Goal: Information Seeking & Learning: Learn about a topic

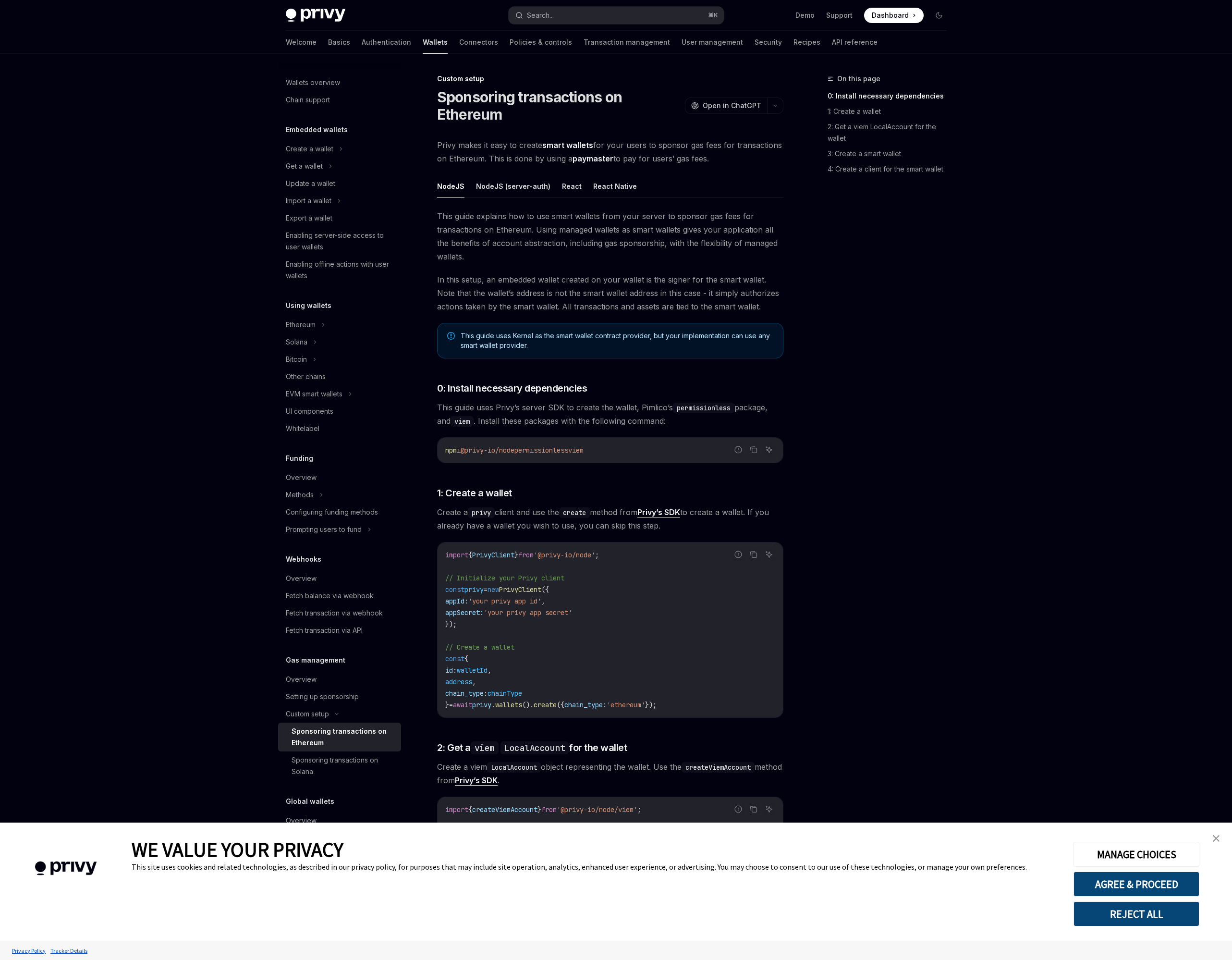
click at [882, 693] on div "On this page 0: Install necessary dependencies 1: Create a wallet 2: Get a viem…" at bounding box center [881, 516] width 146 height 887
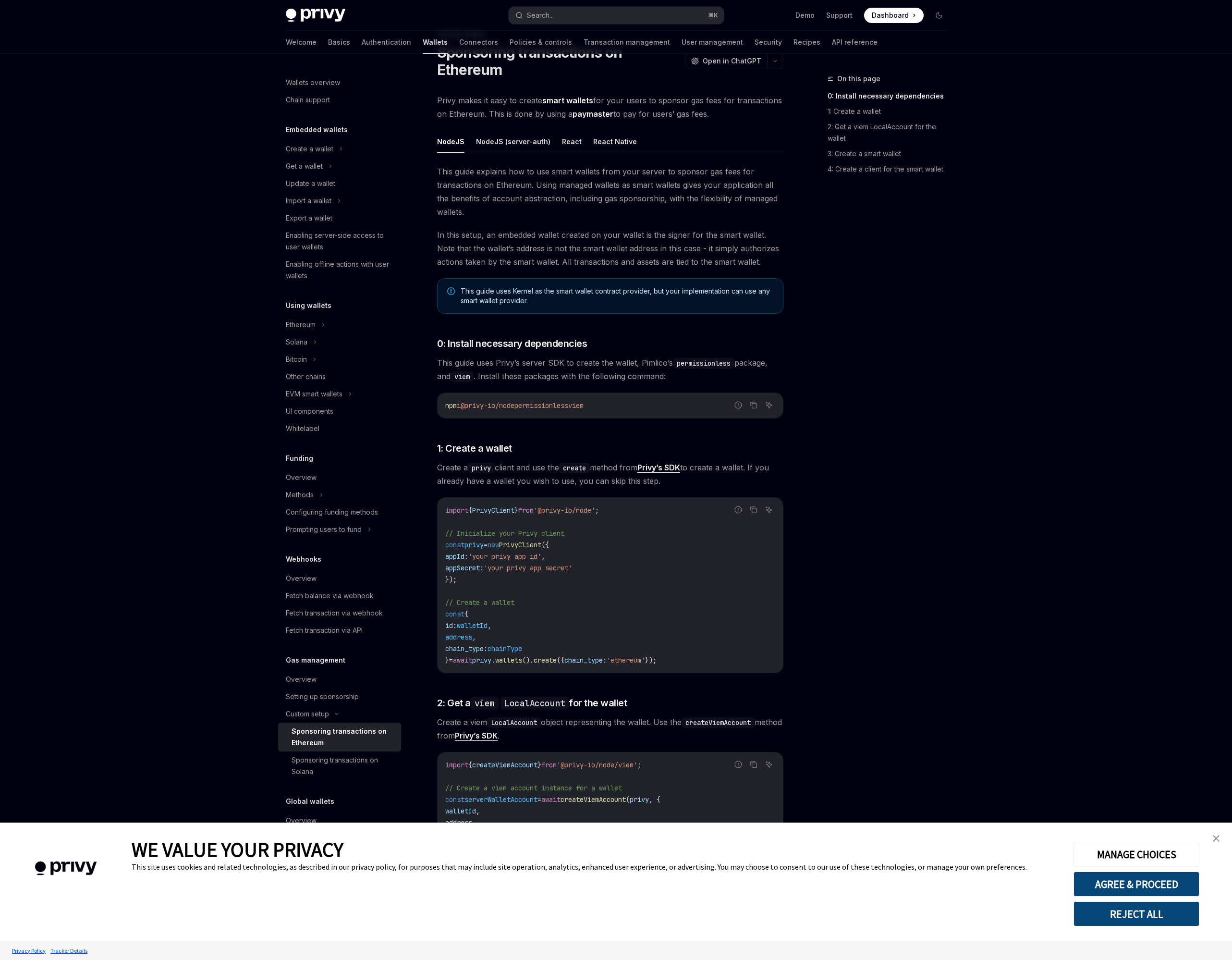
click at [1217, 836] on img "close banner" at bounding box center [1216, 839] width 7 height 7
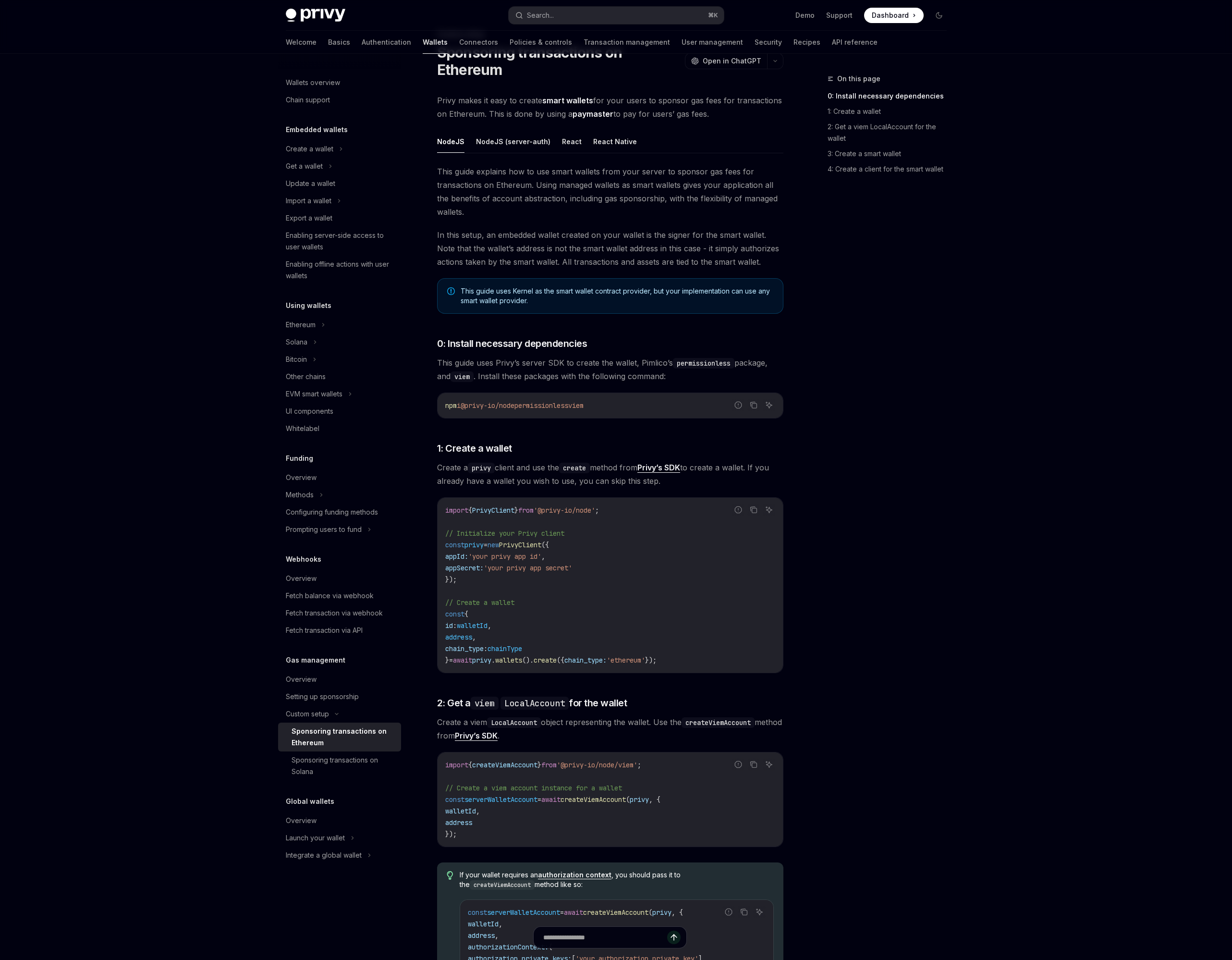
click at [1082, 754] on div "Privy Docs home page Search... ⌘ K Demo Support Dashboard Dashboard Search... N…" at bounding box center [616, 890] width 1232 height 1869
click at [544, 143] on button "NodeJS (server-auth)" at bounding box center [513, 141] width 74 height 23
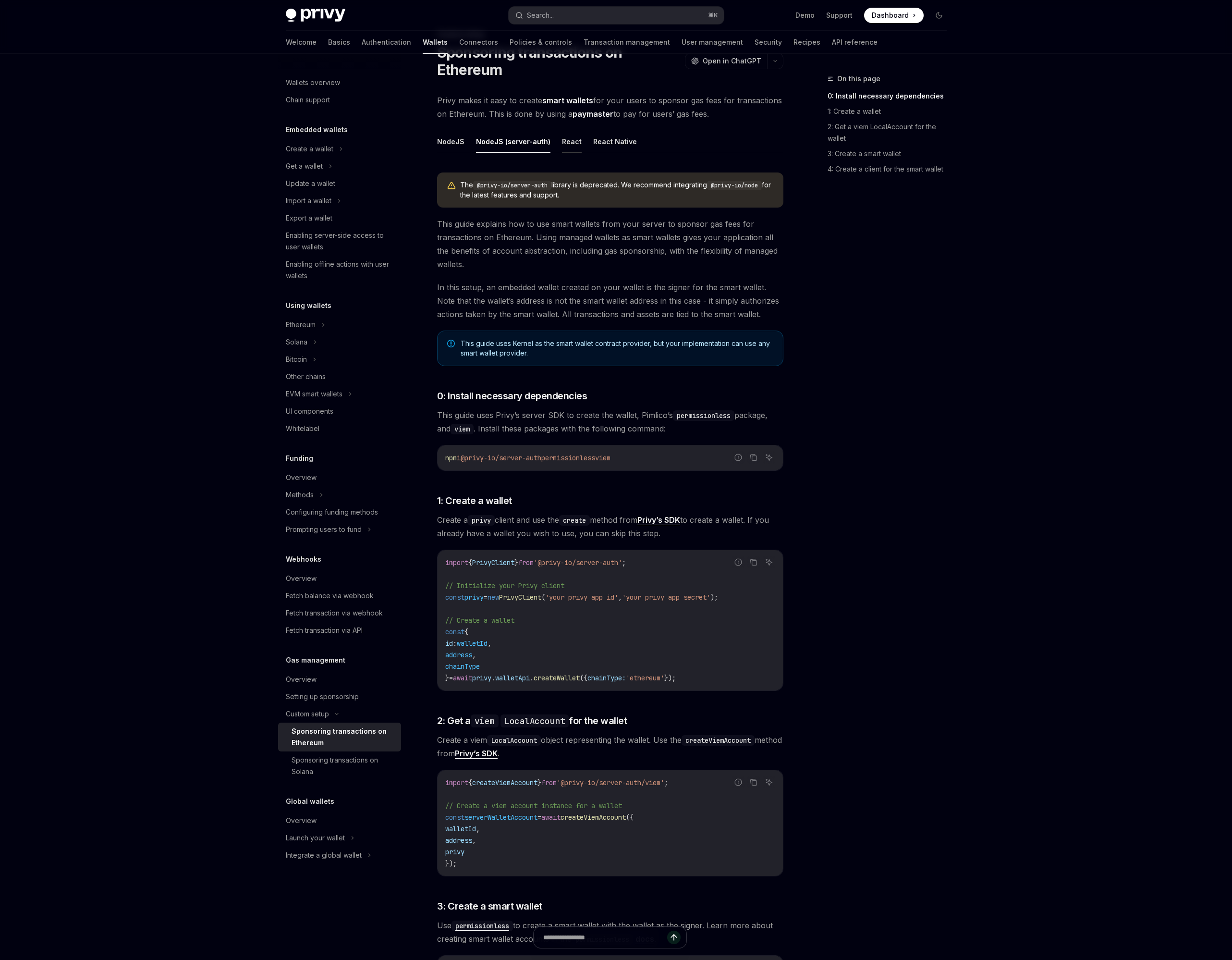
click at [562, 142] on button "React" at bounding box center [572, 141] width 20 height 23
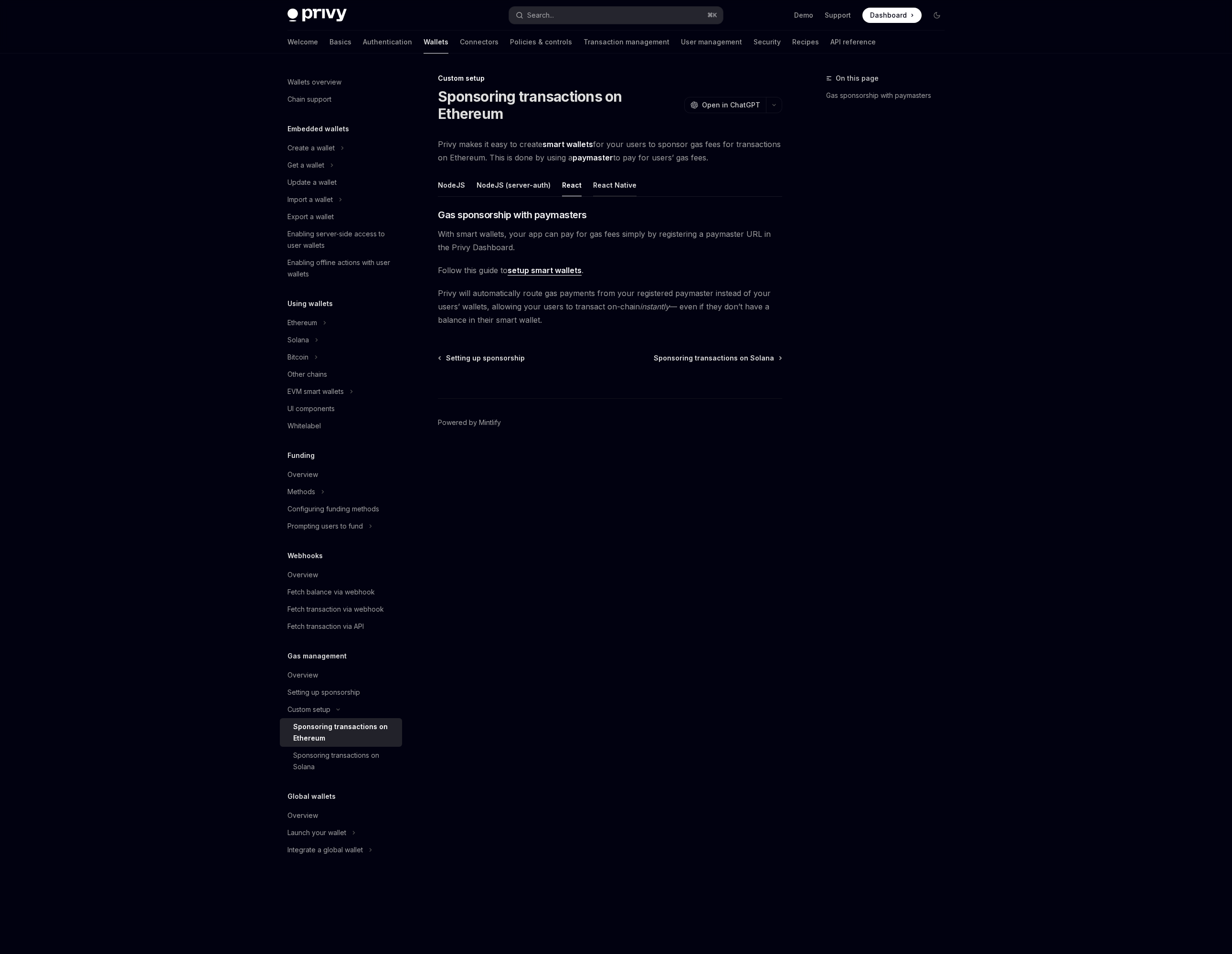
click at [600, 185] on button "React Native" at bounding box center [615, 185] width 43 height 23
click at [441, 188] on button "NodeJS" at bounding box center [451, 185] width 27 height 23
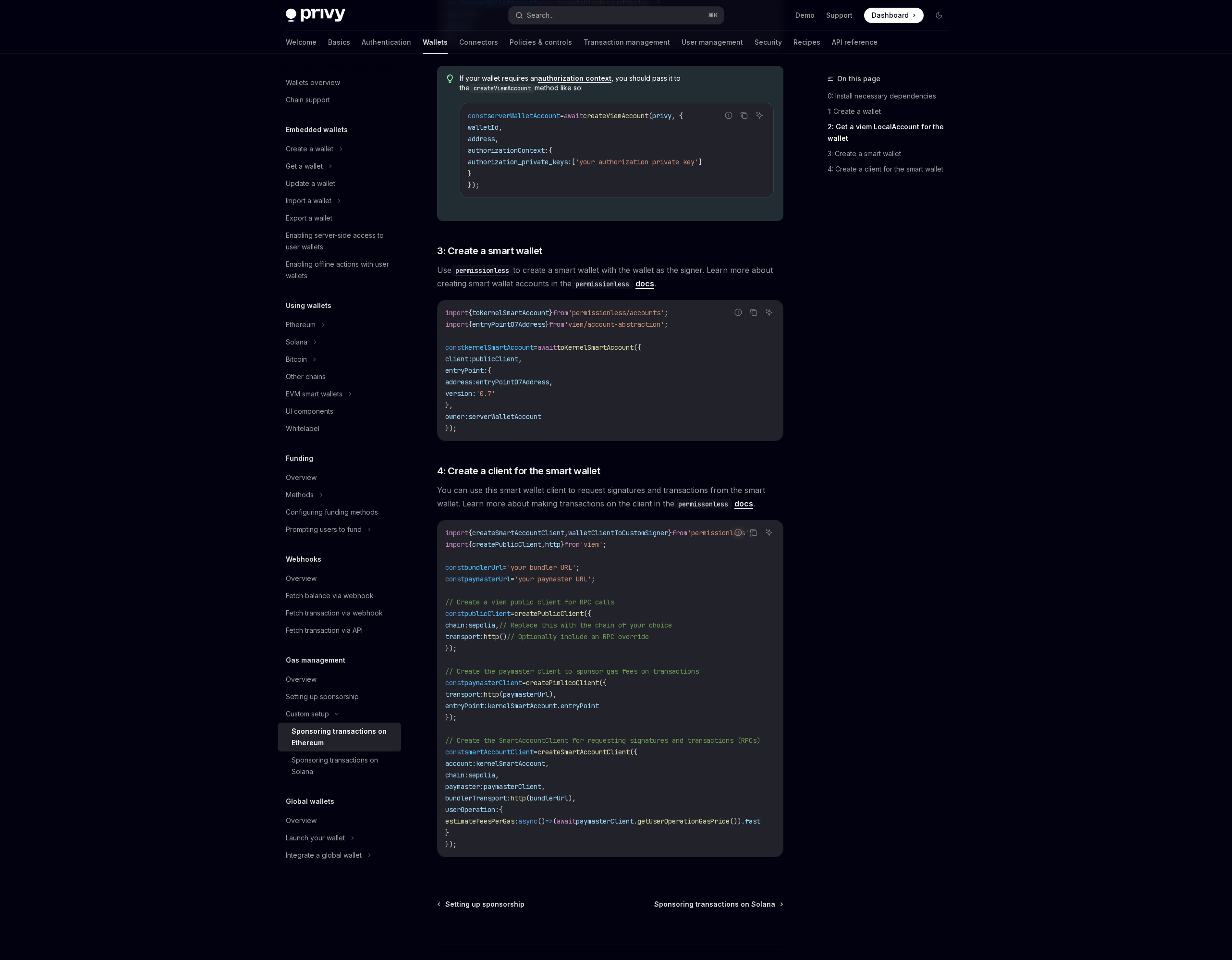
scroll to position [913, 0]
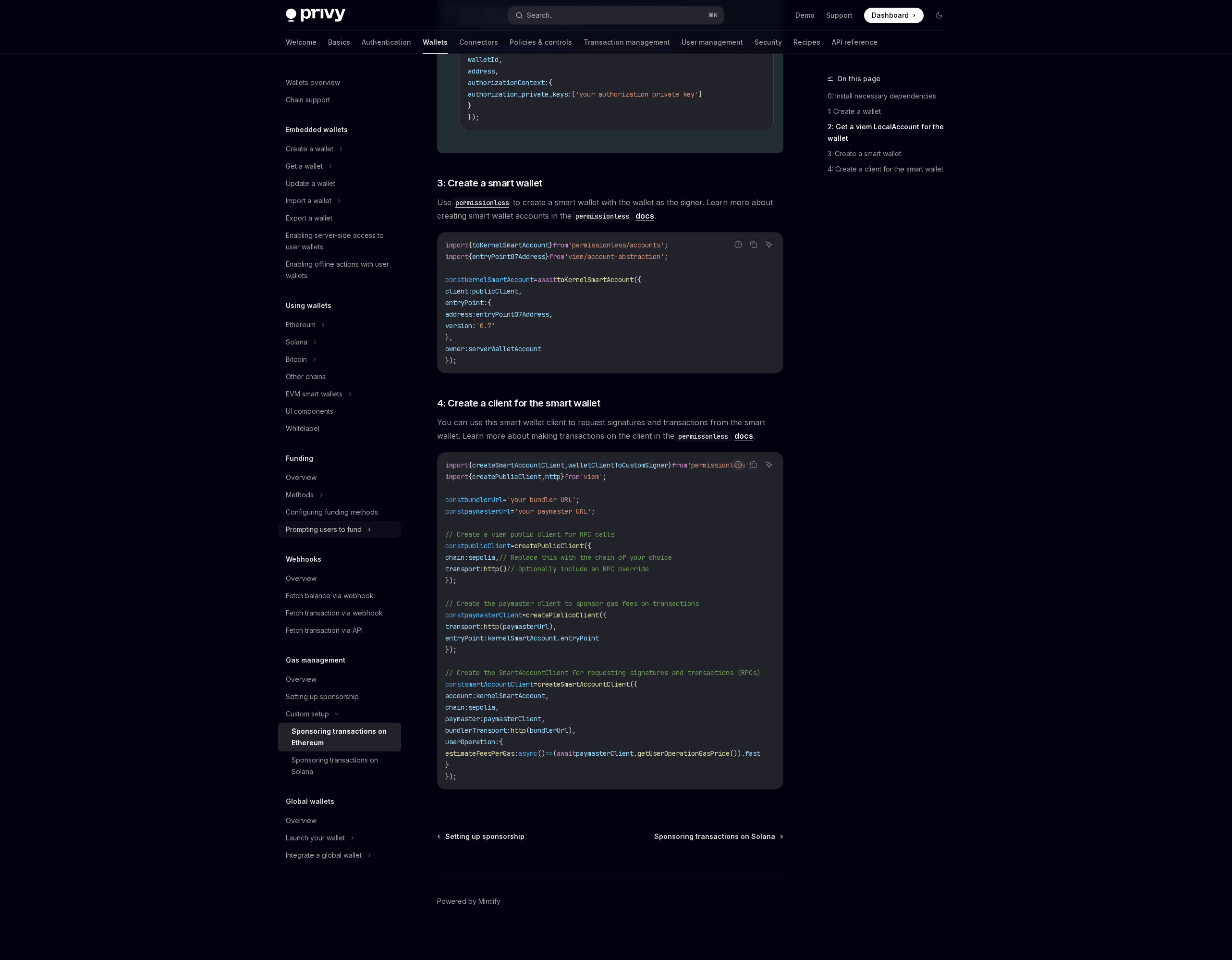
click at [373, 522] on div "Prompting users to fund" at bounding box center [339, 530] width 123 height 17
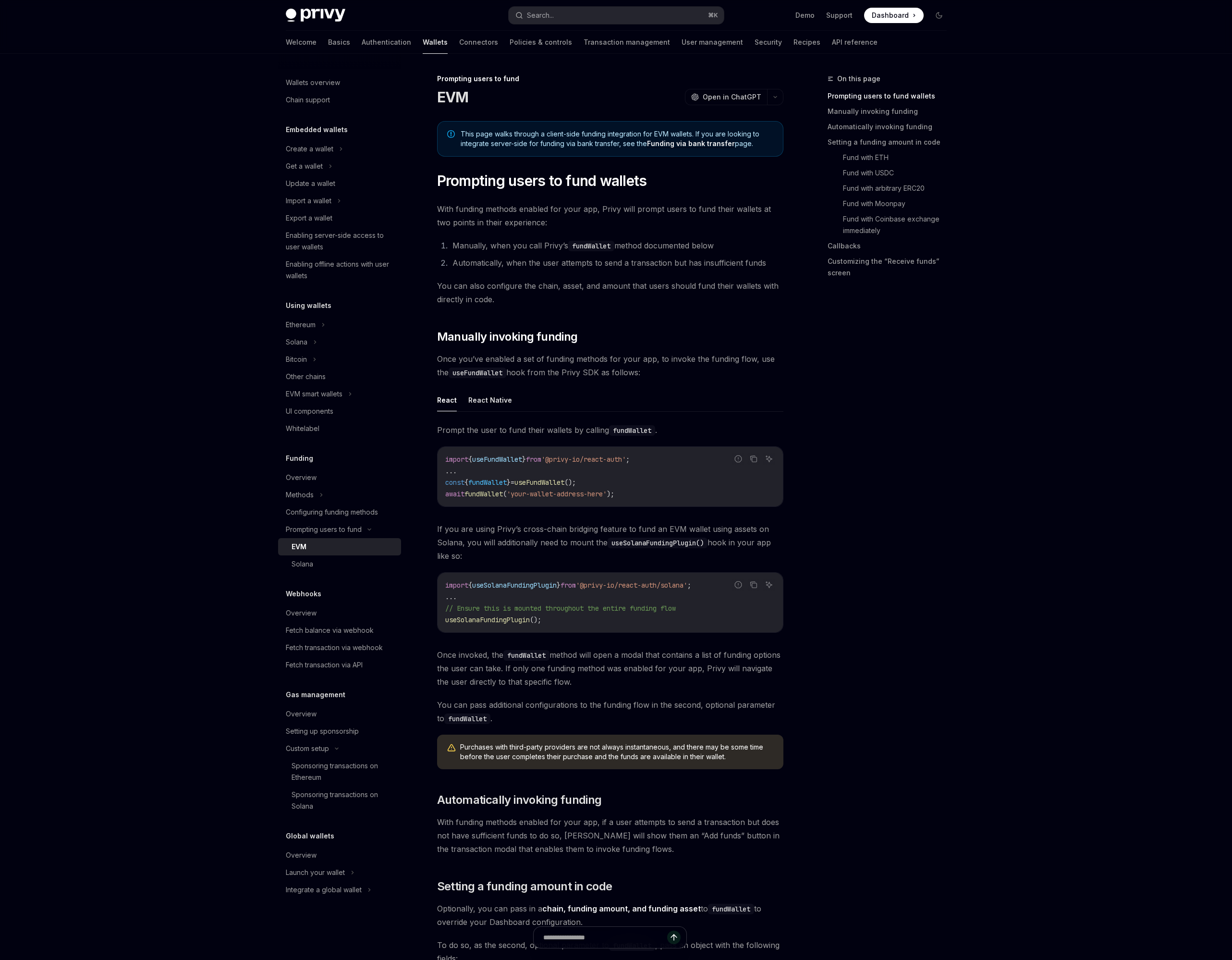
scroll to position [315, 0]
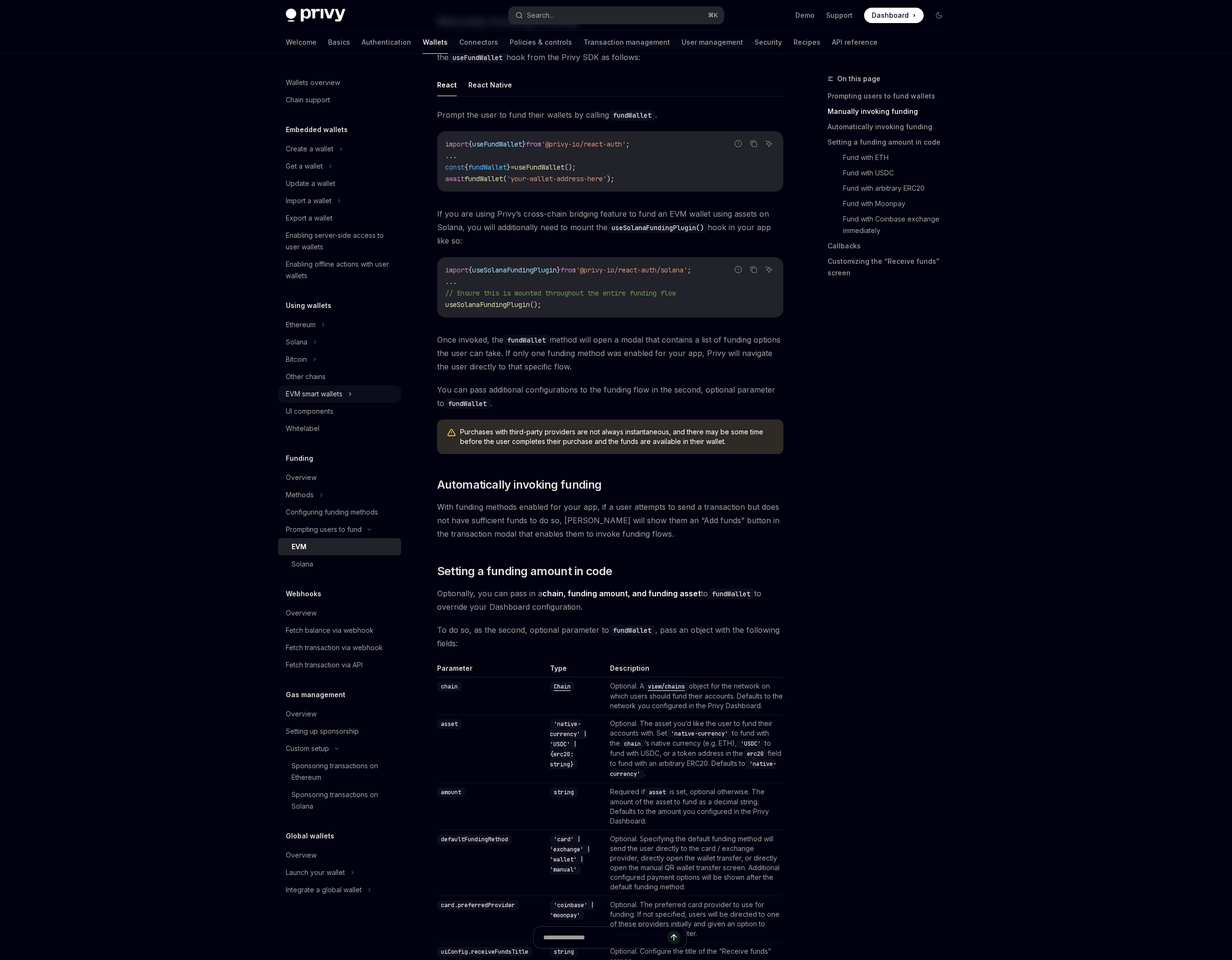
click at [334, 386] on div "EVM smart wallets" at bounding box center [339, 394] width 123 height 17
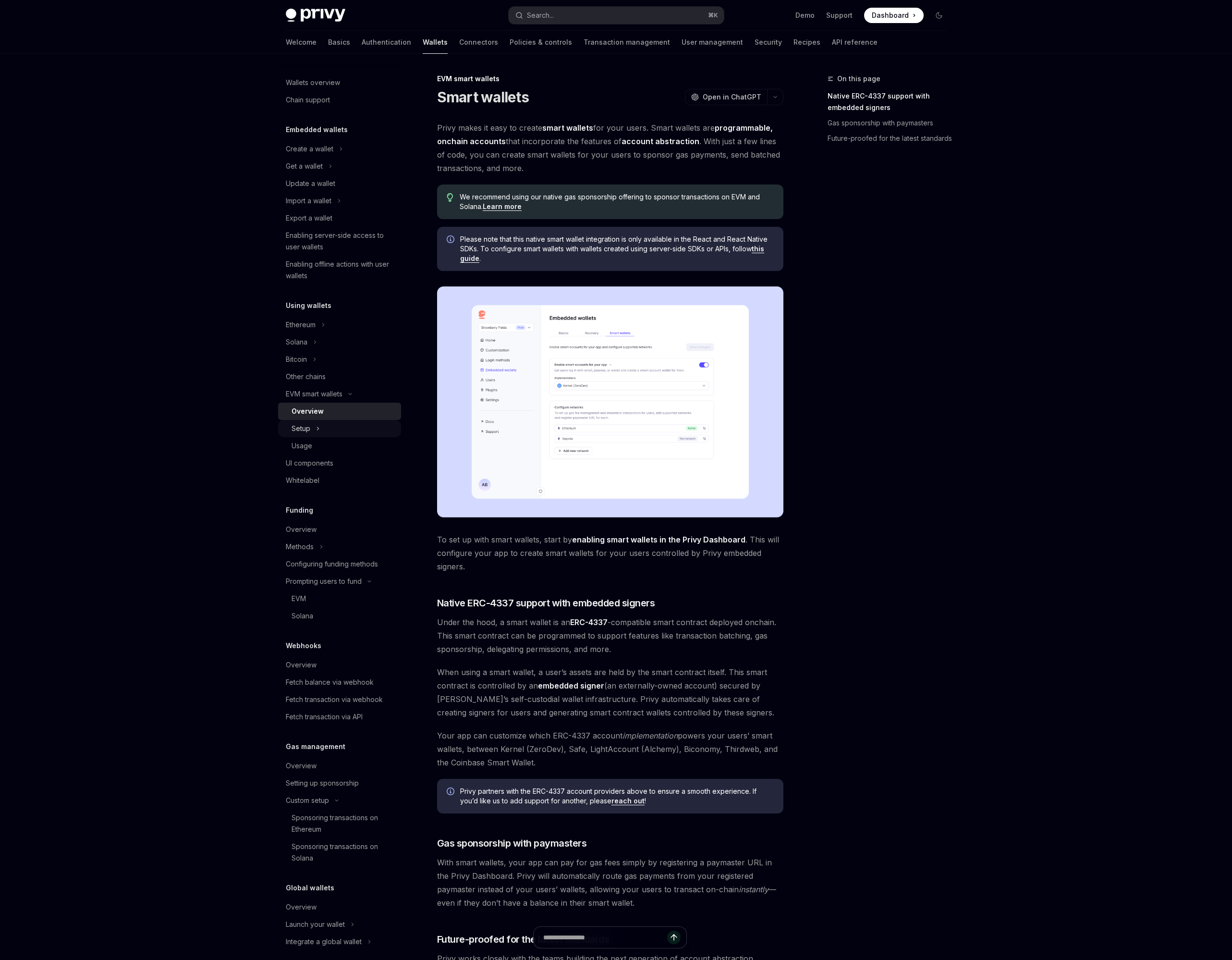
click at [313, 422] on div "Setup" at bounding box center [339, 429] width 123 height 17
type textarea "*"
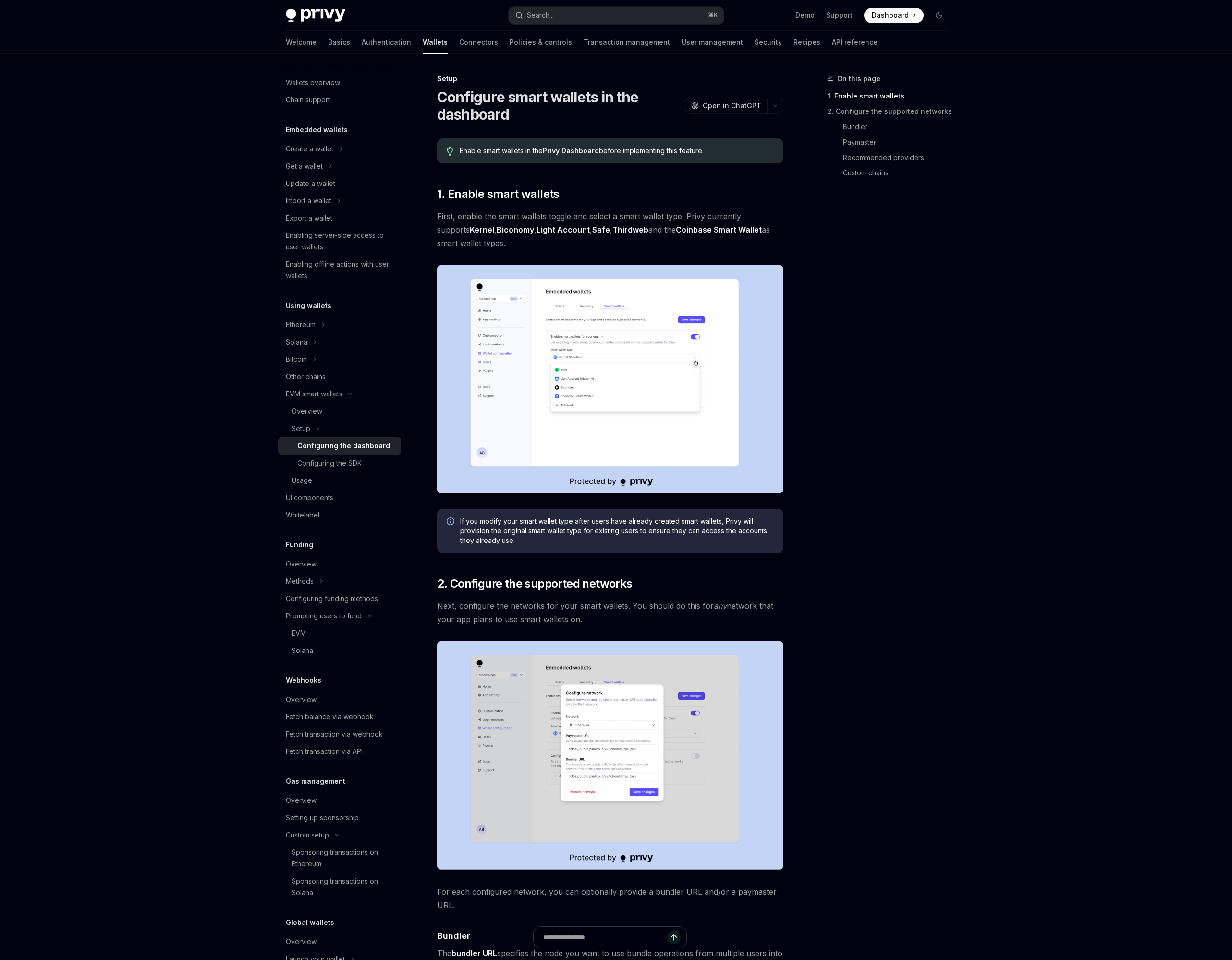
click at [680, 320] on img at bounding box center [610, 379] width 346 height 228
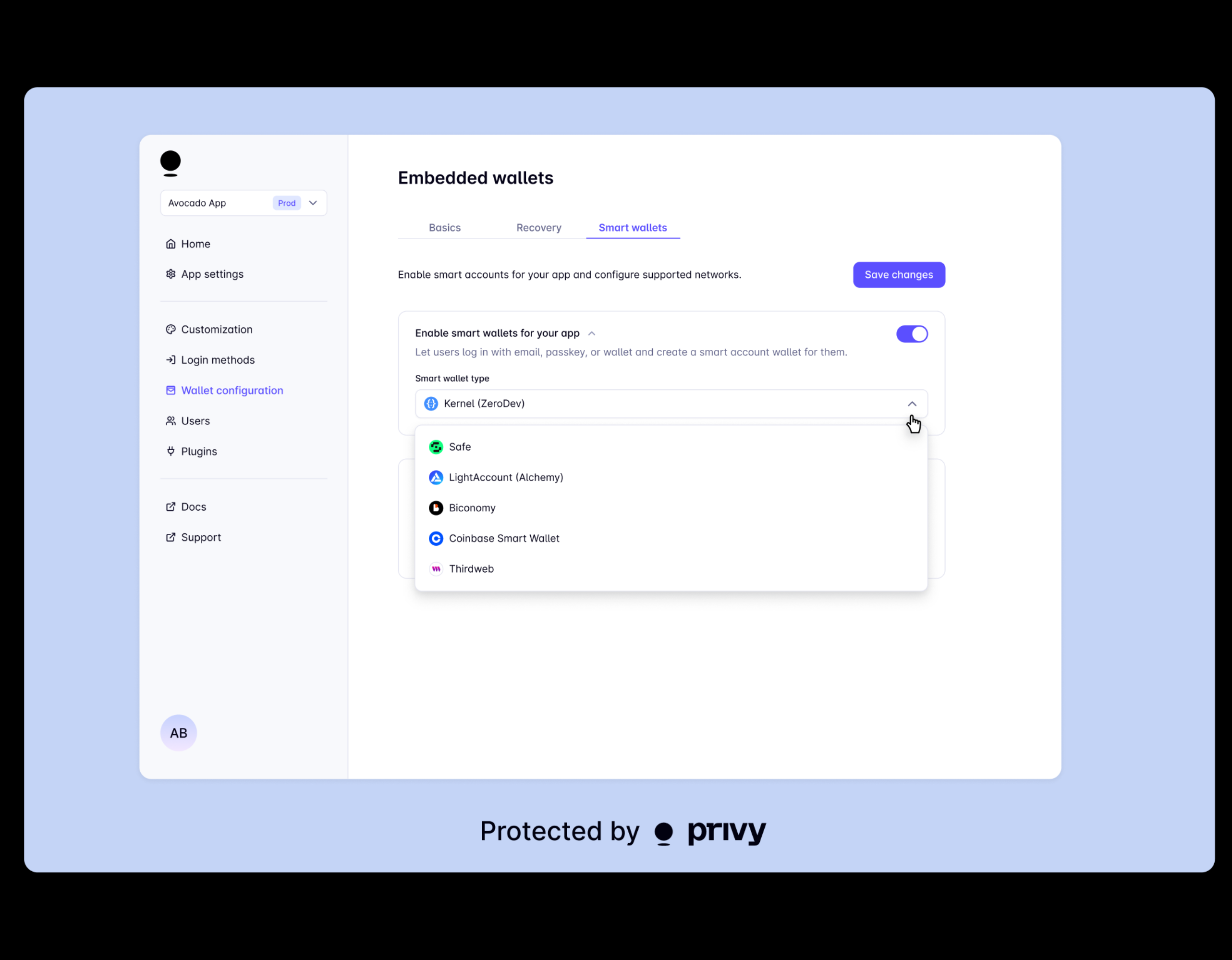
click at [663, 329] on img at bounding box center [619, 480] width 1191 height 786
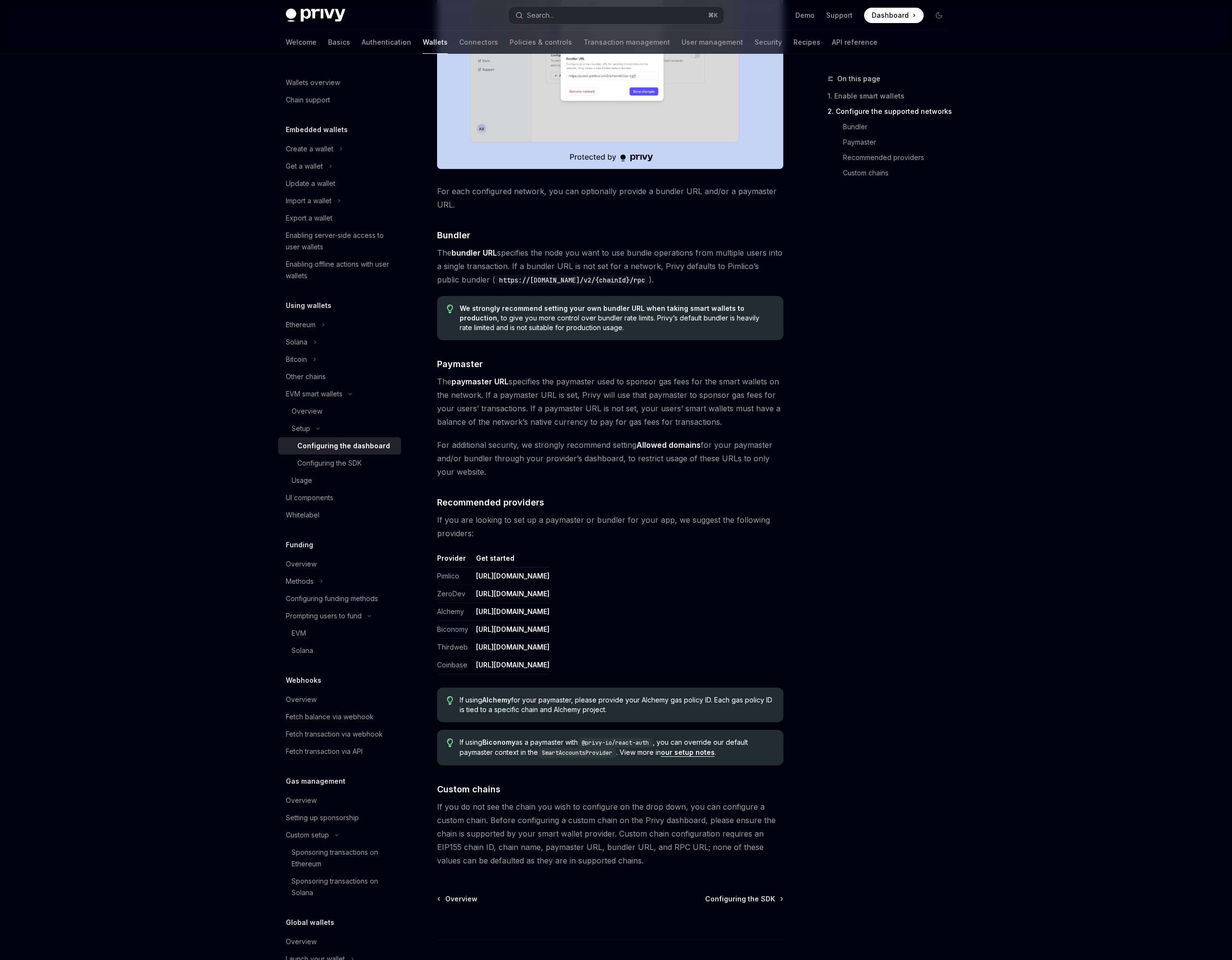
scroll to position [713, 0]
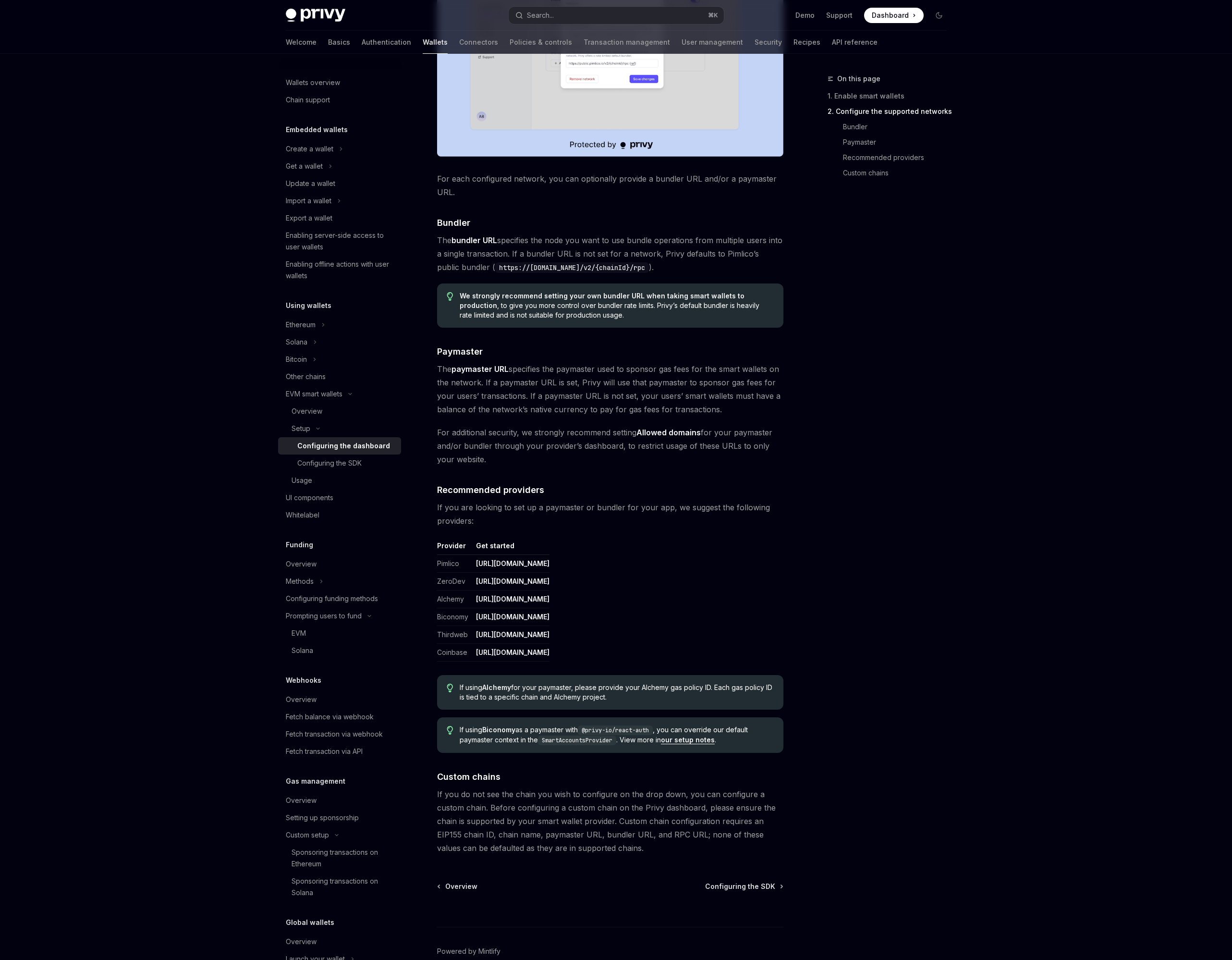
click at [549, 647] on td "[URL][DOMAIN_NAME]" at bounding box center [511, 653] width 77 height 18
click at [549, 651] on link "[URL][DOMAIN_NAME]" at bounding box center [513, 653] width 73 height 9
